Goal: Communication & Community: Answer question/provide support

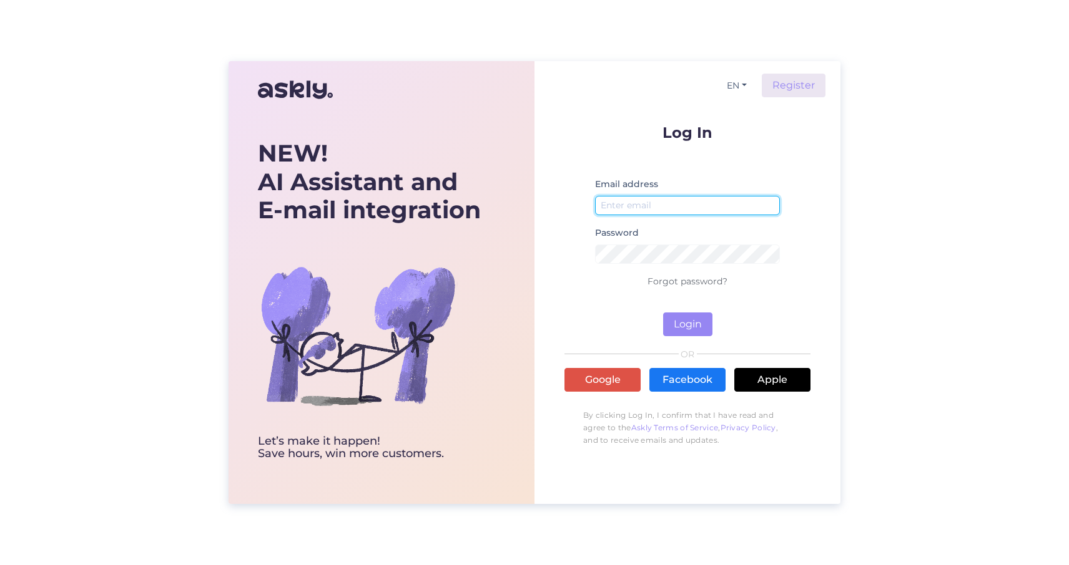
click at [639, 200] on input "email" at bounding box center [687, 205] width 185 height 19
type input "[EMAIL_ADDRESS][PERSON_NAME][DOMAIN_NAME]"
click at [692, 317] on button "Login" at bounding box center [687, 325] width 49 height 24
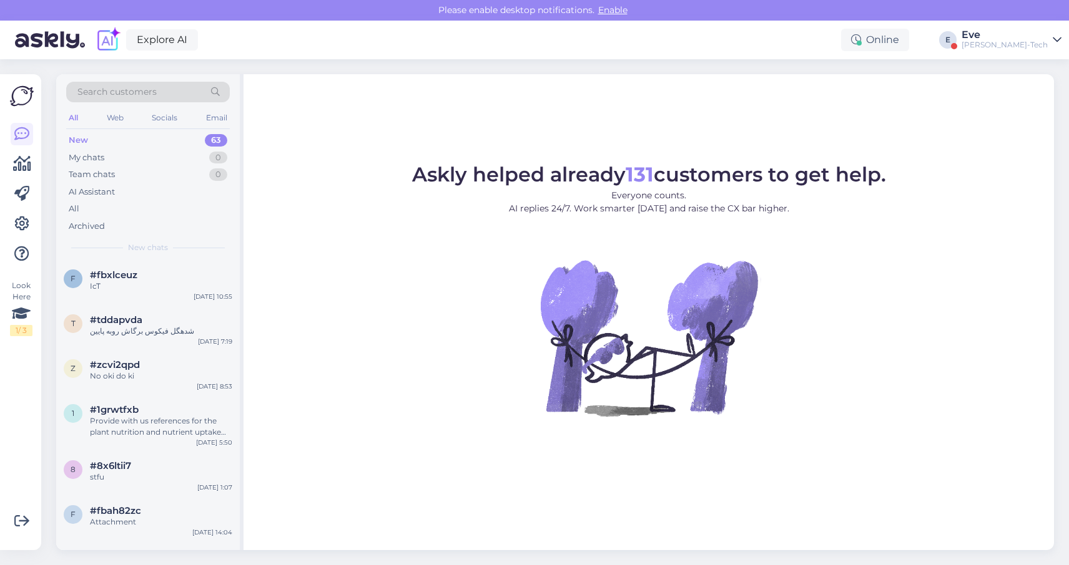
click at [1017, 39] on div "Eve" at bounding box center [1004, 35] width 86 height 10
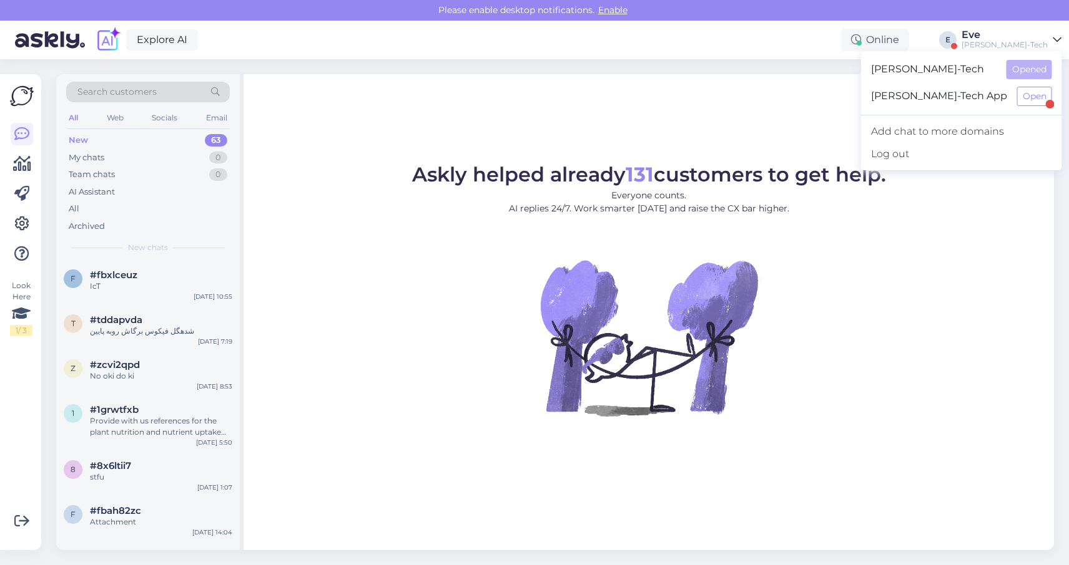
click at [978, 93] on span "[PERSON_NAME]-Tech App" at bounding box center [939, 96] width 136 height 19
click at [1032, 97] on button "Open" at bounding box center [1034, 96] width 35 height 19
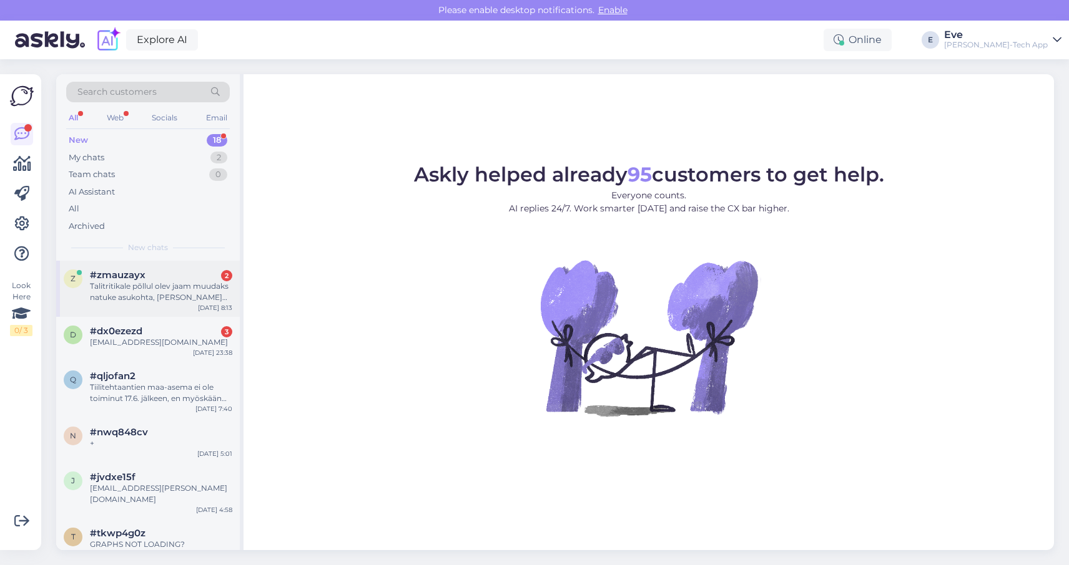
click at [139, 290] on div "Talitritikale põllul olev jaam muudaks natuke asukohta, [PERSON_NAME] kündmist." at bounding box center [161, 292] width 142 height 22
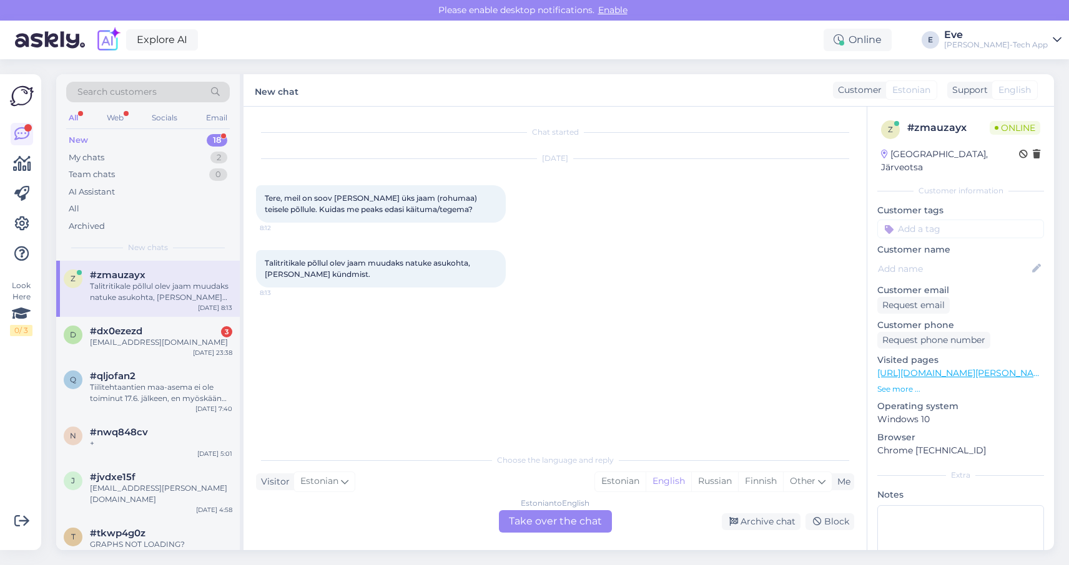
click at [956, 368] on link "[URL][DOMAIN_NAME][PERSON_NAME]" at bounding box center [963, 373] width 172 height 11
click at [911, 384] on p "See more ..." at bounding box center [960, 389] width 167 height 11
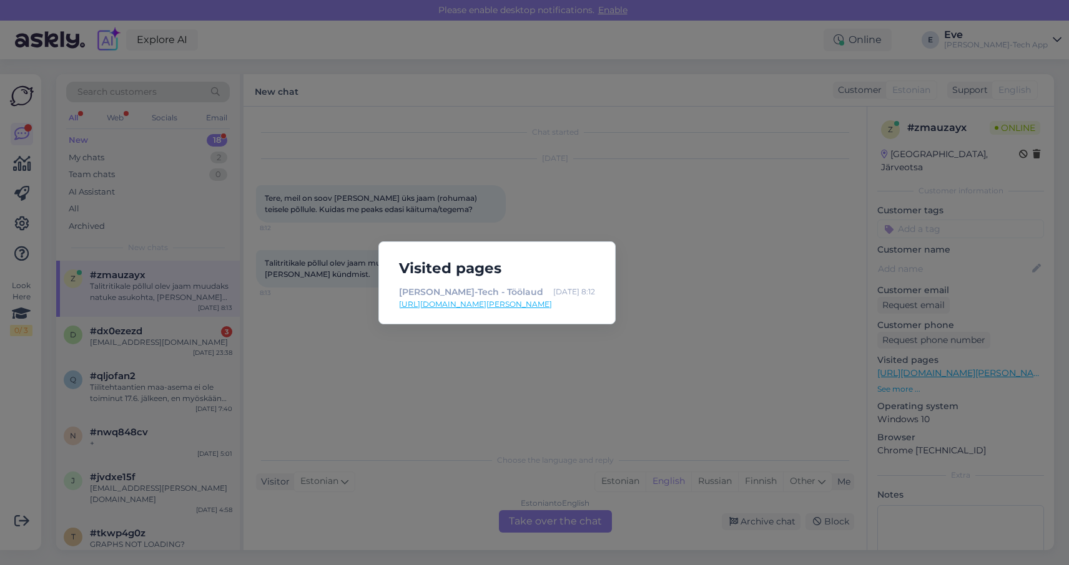
click at [716, 245] on div "Visited pages [PERSON_NAME]-Tech - Töölaud [DATE] 8:12 [URL][DOMAIN_NAME][PERSO…" at bounding box center [534, 282] width 1069 height 565
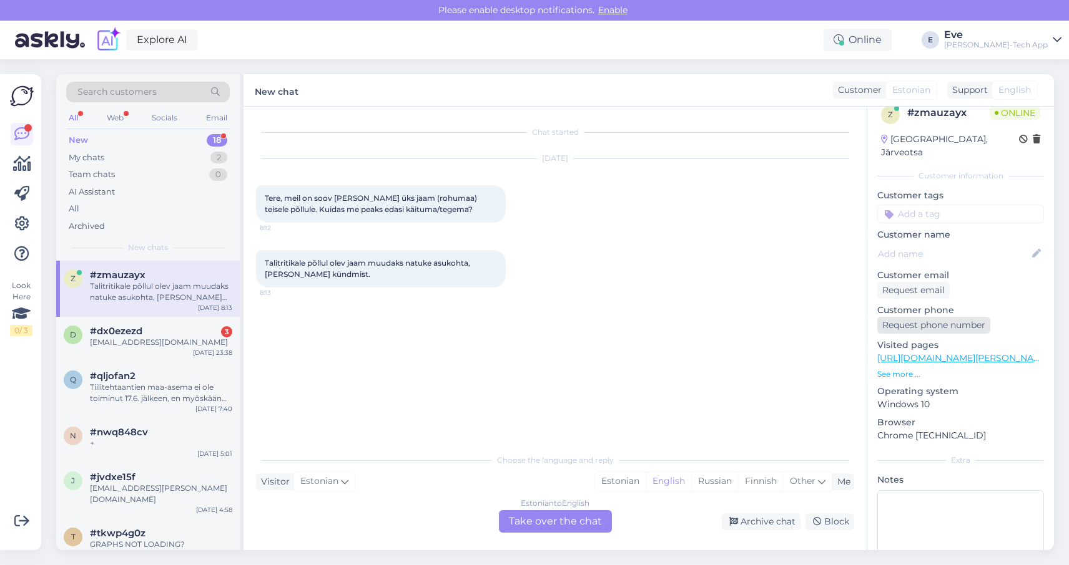
scroll to position [14, 0]
click at [895, 369] on p "See more ..." at bounding box center [960, 374] width 167 height 11
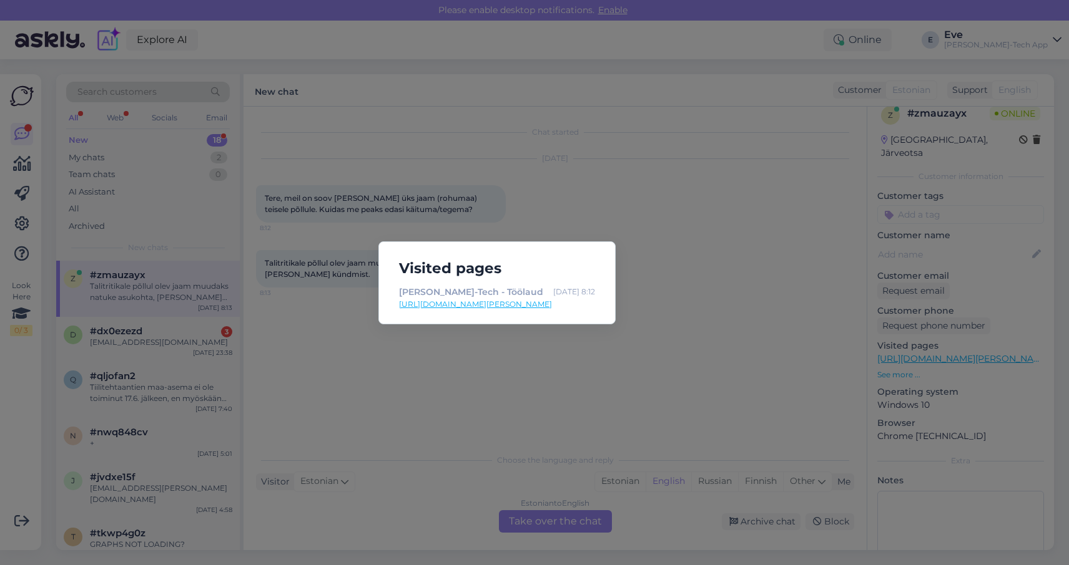
click at [697, 280] on div "Visited pages [PERSON_NAME]-Tech - Töölaud [DATE] 8:12 [URL][DOMAIN_NAME][PERSO…" at bounding box center [534, 282] width 1069 height 565
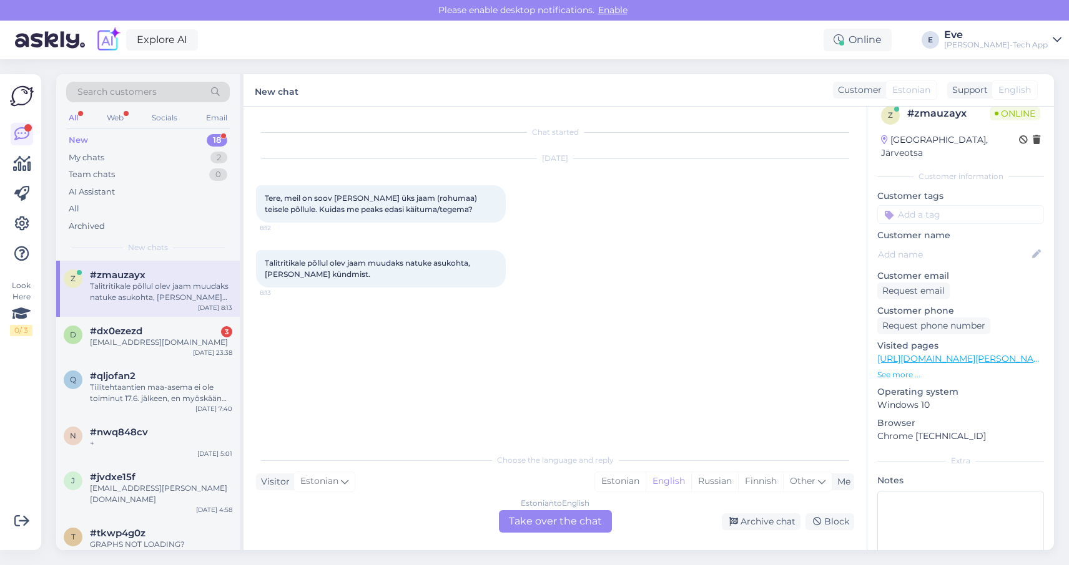
click at [554, 520] on div "Estonian to English Take over the chat" at bounding box center [555, 522] width 113 height 22
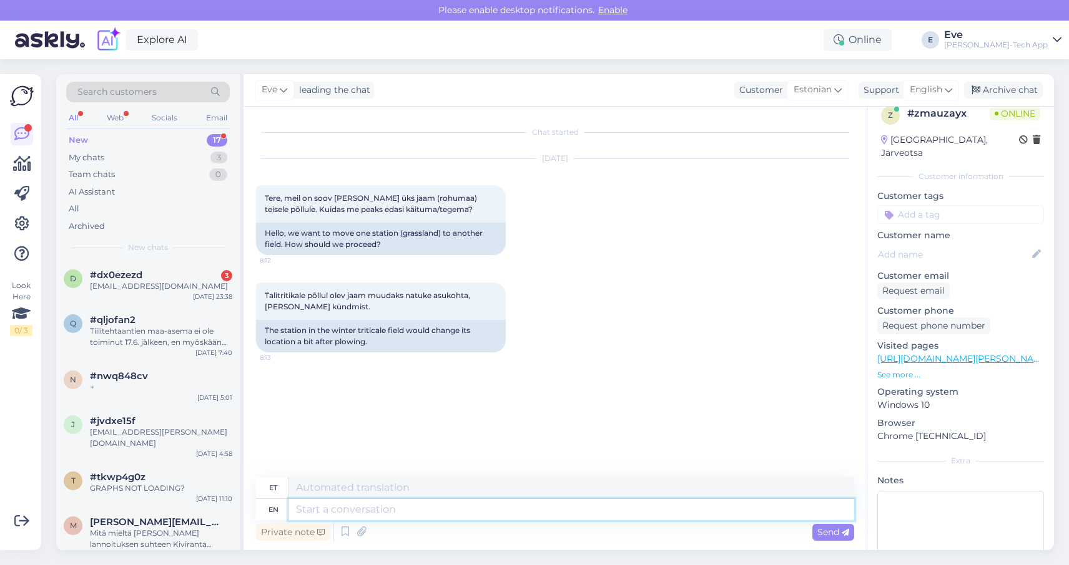
click at [432, 514] on textarea at bounding box center [570, 509] width 565 height 21
type textarea "Tere"
type textarea "Tere hommkust"
type textarea "Tere hommikust"
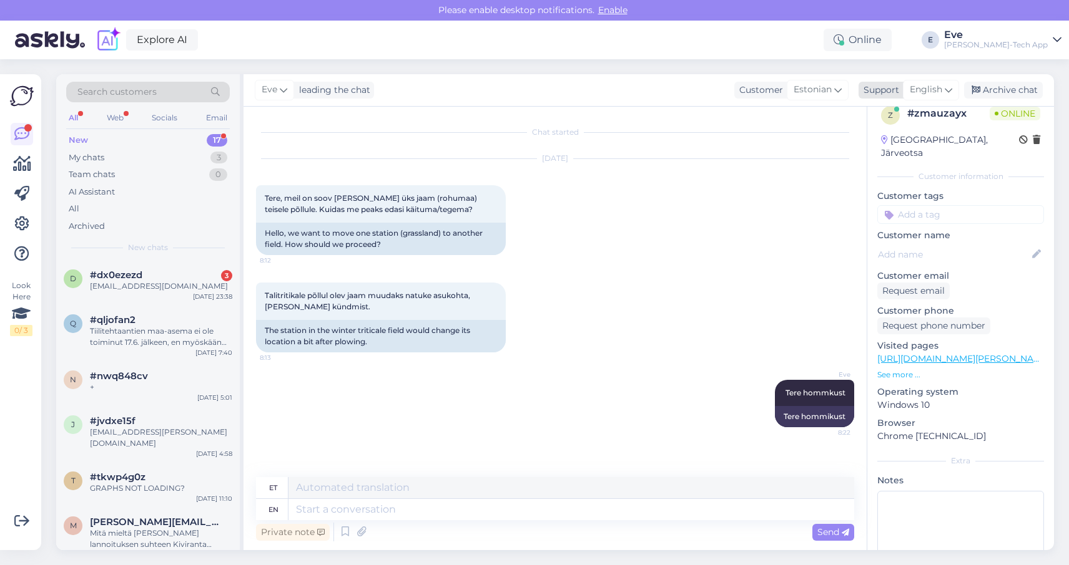
click at [950, 88] on icon at bounding box center [947, 90] width 7 height 14
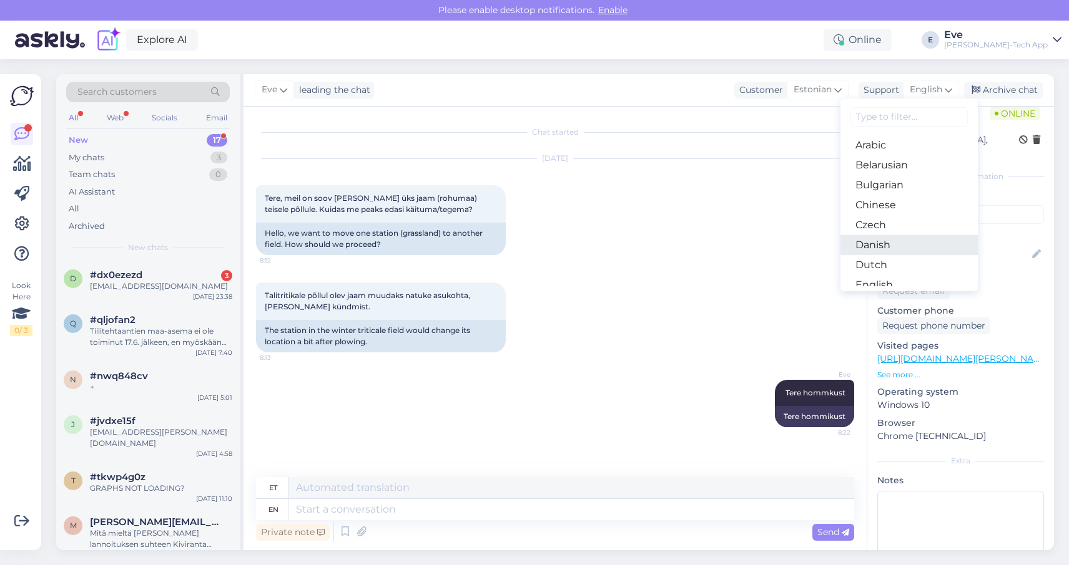
scroll to position [72, 0]
click at [899, 237] on link "Estonian" at bounding box center [908, 233] width 137 height 20
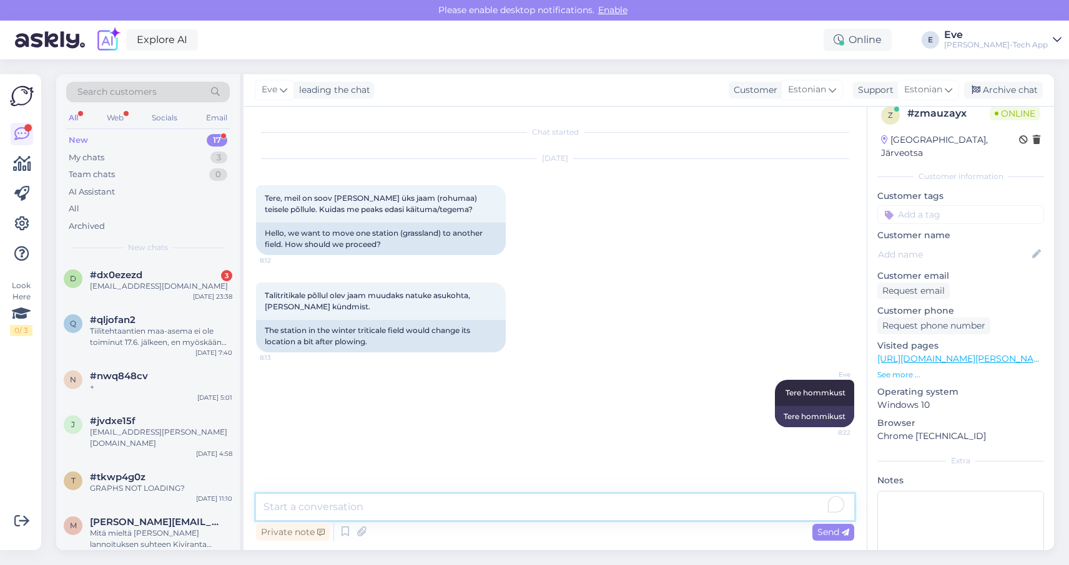
click at [415, 512] on textarea "To enrich screen reader interactions, please activate Accessibility in Grammarl…" at bounding box center [555, 507] width 598 height 26
type textarea "K"
type textarea "Mis ettevõttega tegu või mis [PERSON_NAME] aadress siis saan järgi vaadata"
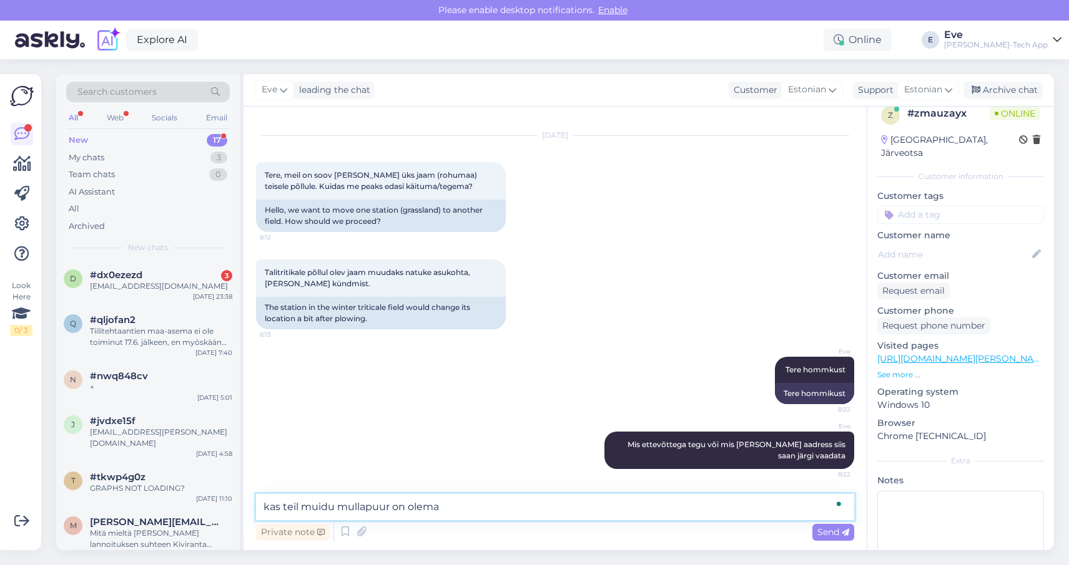
type textarea "kas teil muidu mullapuur on olemas"
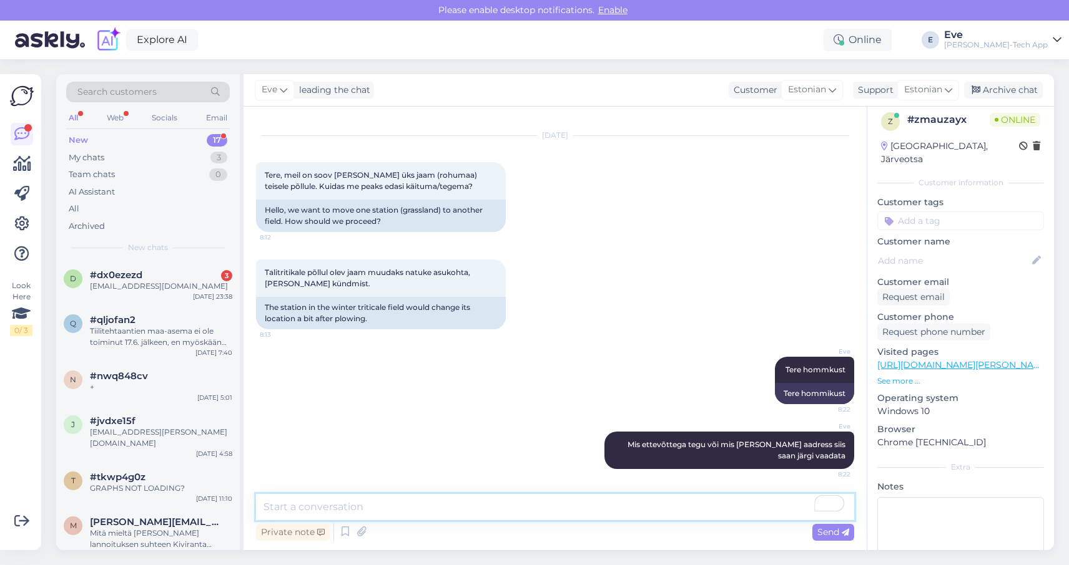
scroll to position [0, 0]
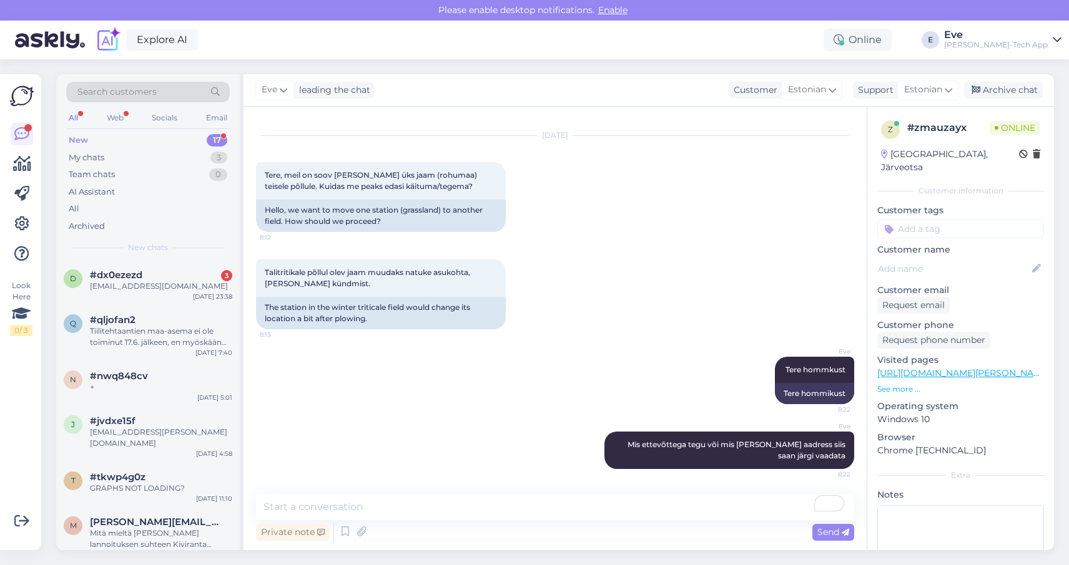
click at [936, 152] on div "[GEOGRAPHIC_DATA], Järveotsa" at bounding box center [950, 161] width 138 height 26
click at [919, 297] on div "Request email" at bounding box center [913, 305] width 72 height 17
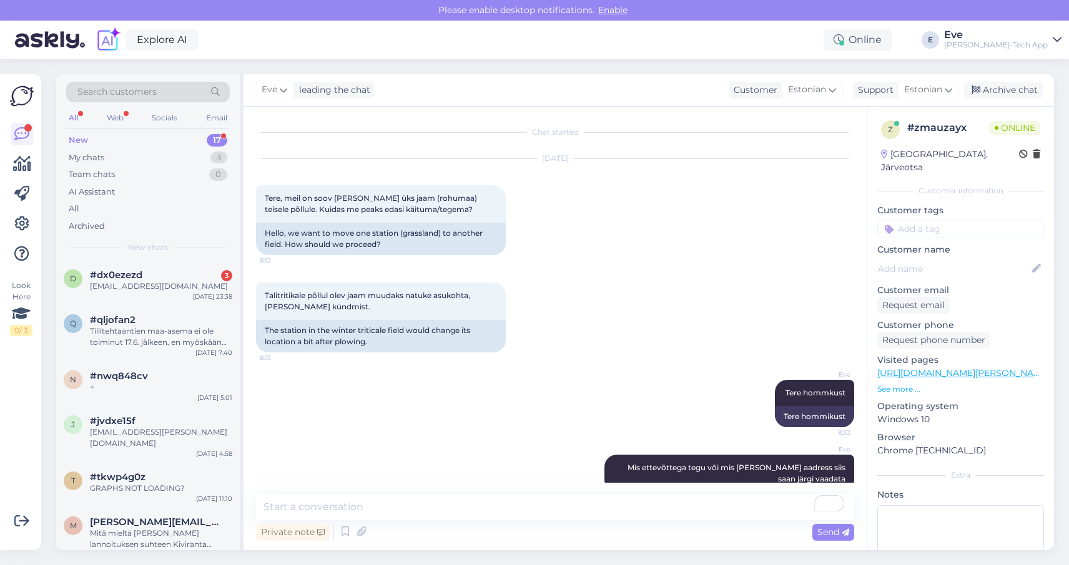
scroll to position [142, 0]
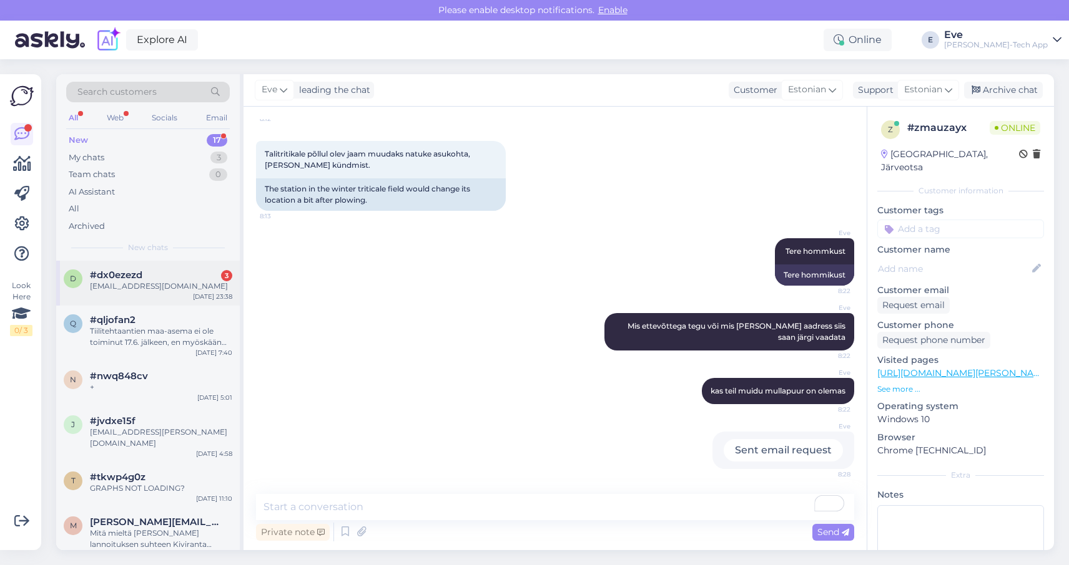
click at [164, 278] on div "#dx0ezezd 3" at bounding box center [161, 275] width 142 height 11
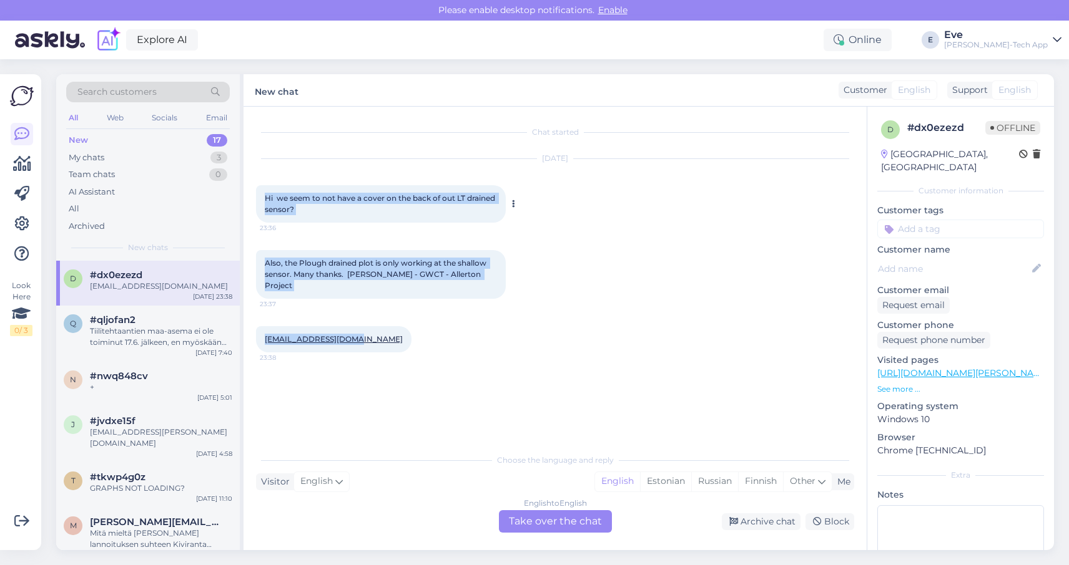
drag, startPoint x: 381, startPoint y: 323, endPoint x: 259, endPoint y: 198, distance: 174.3
click at [259, 198] on div "Chat started [DATE] Hi we seem to not have a cover on the back of out LT draine…" at bounding box center [560, 277] width 609 height 317
copy div "Hi we seem to not have a cover on the back of out LT drained sensor? 23:36 Also…"
click at [1017, 49] on div "[PERSON_NAME]-Tech App" at bounding box center [996, 45] width 104 height 10
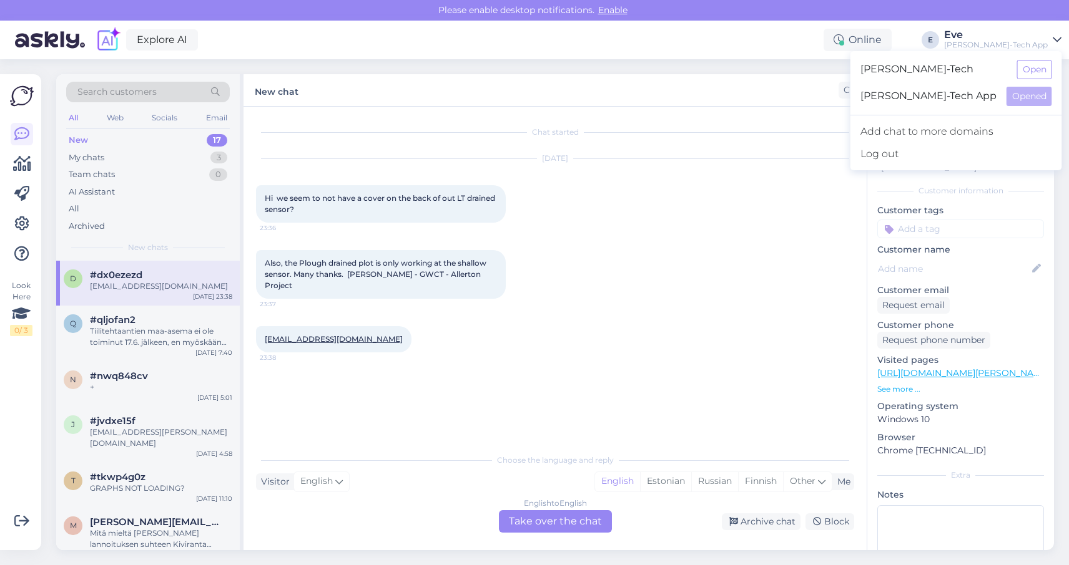
click at [962, 99] on span "[PERSON_NAME]-Tech App" at bounding box center [928, 96] width 136 height 19
click at [967, 94] on span "[PERSON_NAME]-Tech App" at bounding box center [928, 96] width 136 height 19
click at [587, 242] on div "Also, the Plough drained plot is only working at the shallow sensor. Many thank…" at bounding box center [555, 275] width 598 height 76
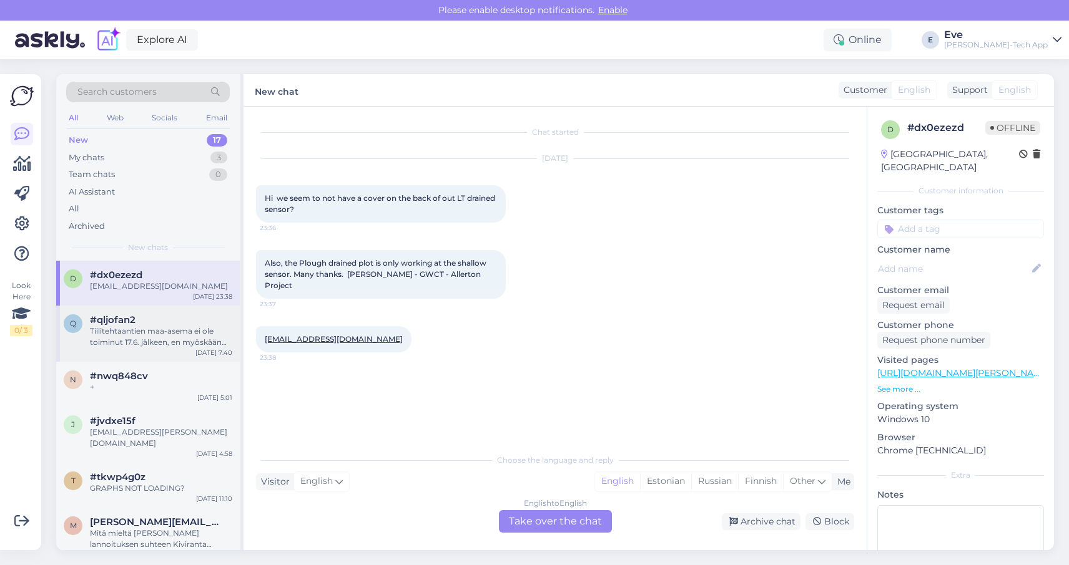
click at [145, 322] on div "#qljofan2" at bounding box center [161, 320] width 142 height 11
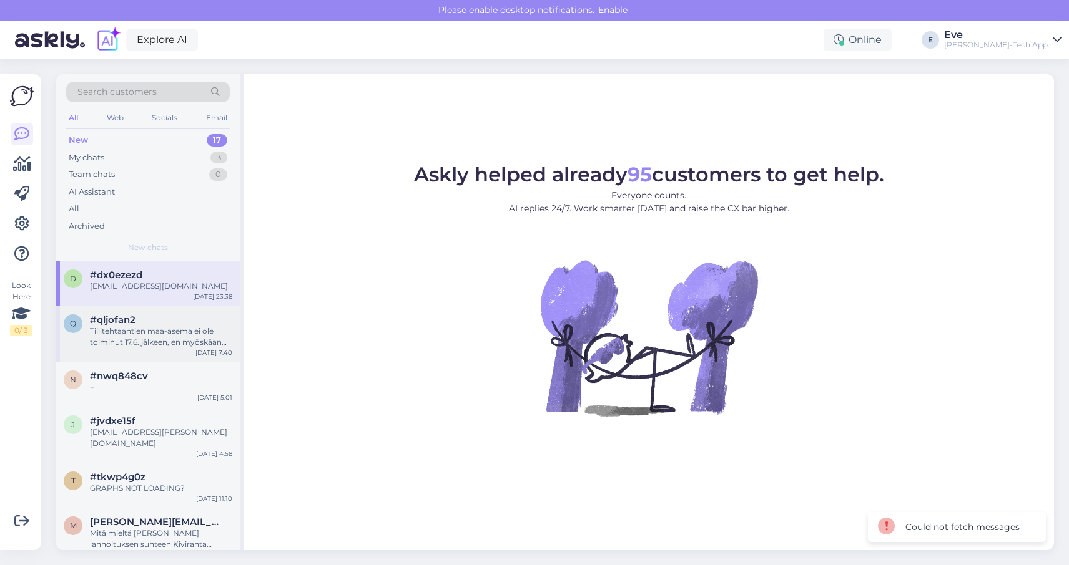
click at [146, 324] on div "#qljofan2" at bounding box center [161, 320] width 142 height 11
click at [1013, 49] on div "[PERSON_NAME]-Tech App" at bounding box center [996, 45] width 104 height 10
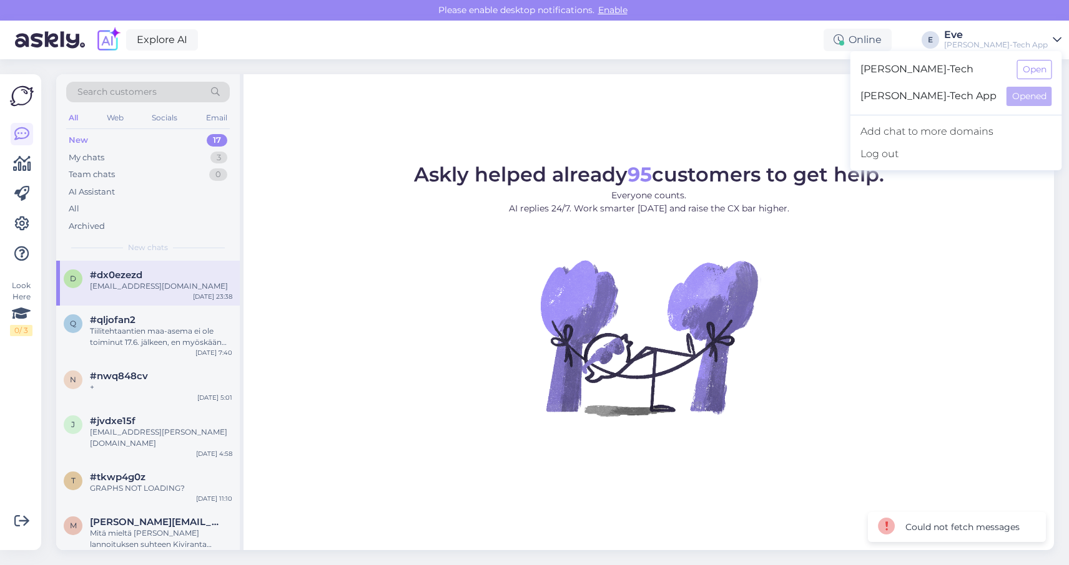
click at [952, 100] on span "[PERSON_NAME]-Tech App" at bounding box center [928, 96] width 136 height 19
click at [1038, 73] on button "Open" at bounding box center [1034, 69] width 35 height 19
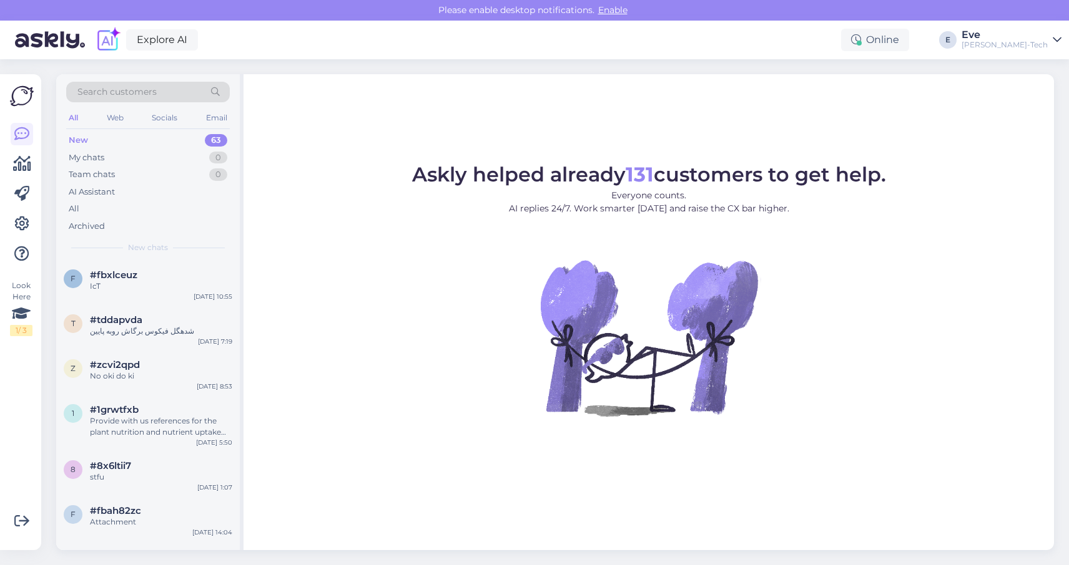
click at [1027, 41] on div "[PERSON_NAME]-Tech" at bounding box center [1004, 45] width 86 height 10
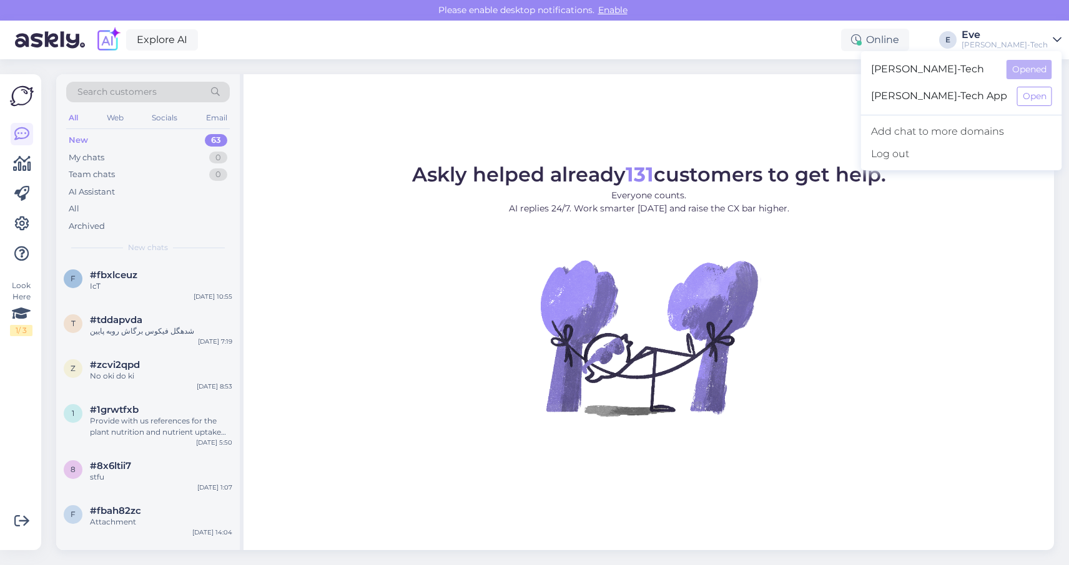
click at [986, 95] on span "[PERSON_NAME]-Tech App" at bounding box center [939, 96] width 136 height 19
click at [1044, 103] on button "Open" at bounding box center [1034, 96] width 35 height 19
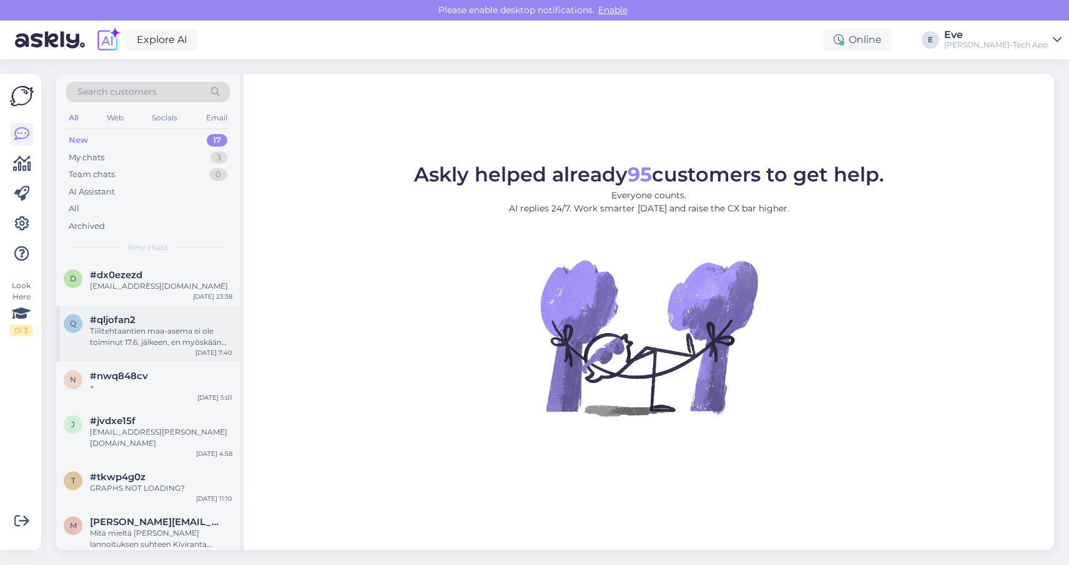
click at [121, 332] on div "Tiilitehtaantien maa-asema ei ole toiminut 17.6. jälkeen, en myöskään maksa eur…" at bounding box center [161, 337] width 142 height 22
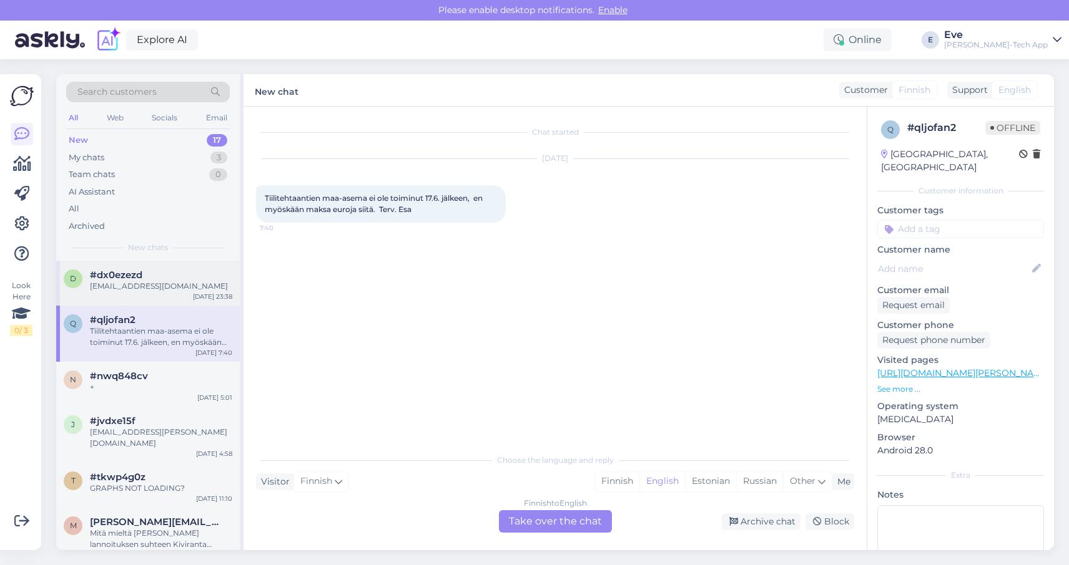
click at [161, 283] on div "[EMAIL_ADDRESS][DOMAIN_NAME]" at bounding box center [161, 286] width 142 height 11
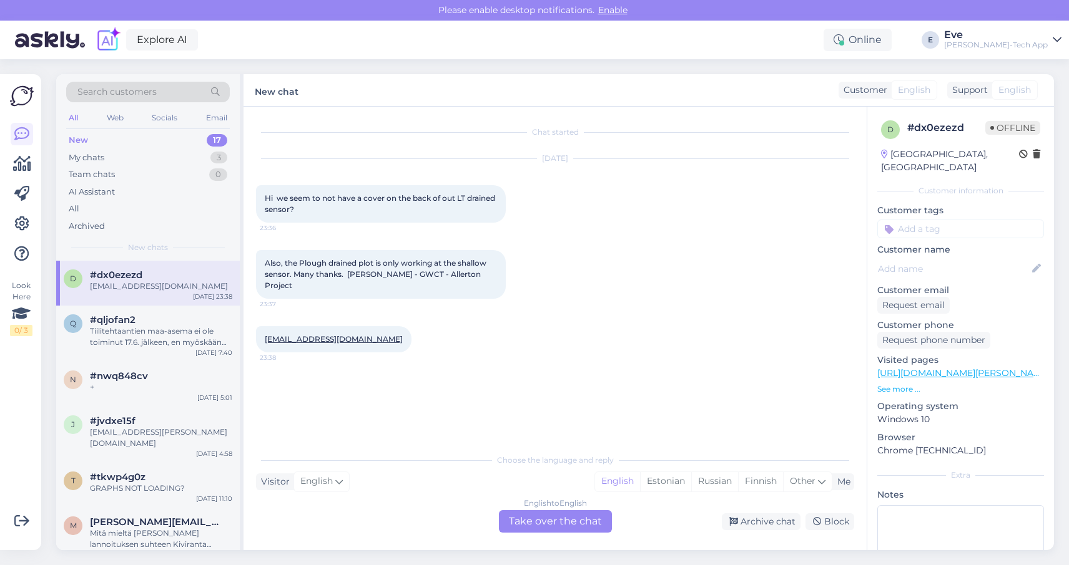
click at [110, 141] on div "New 17" at bounding box center [148, 140] width 164 height 17
click at [107, 154] on div "My chats 3" at bounding box center [148, 157] width 164 height 17
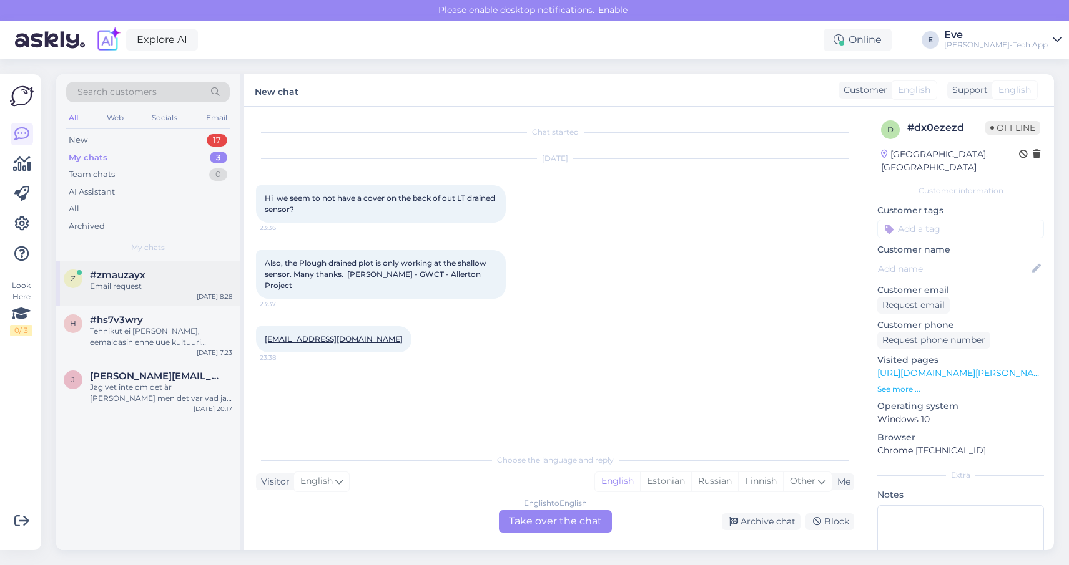
click at [108, 285] on div "Email request" at bounding box center [161, 286] width 142 height 11
